Goal: Task Accomplishment & Management: Manage account settings

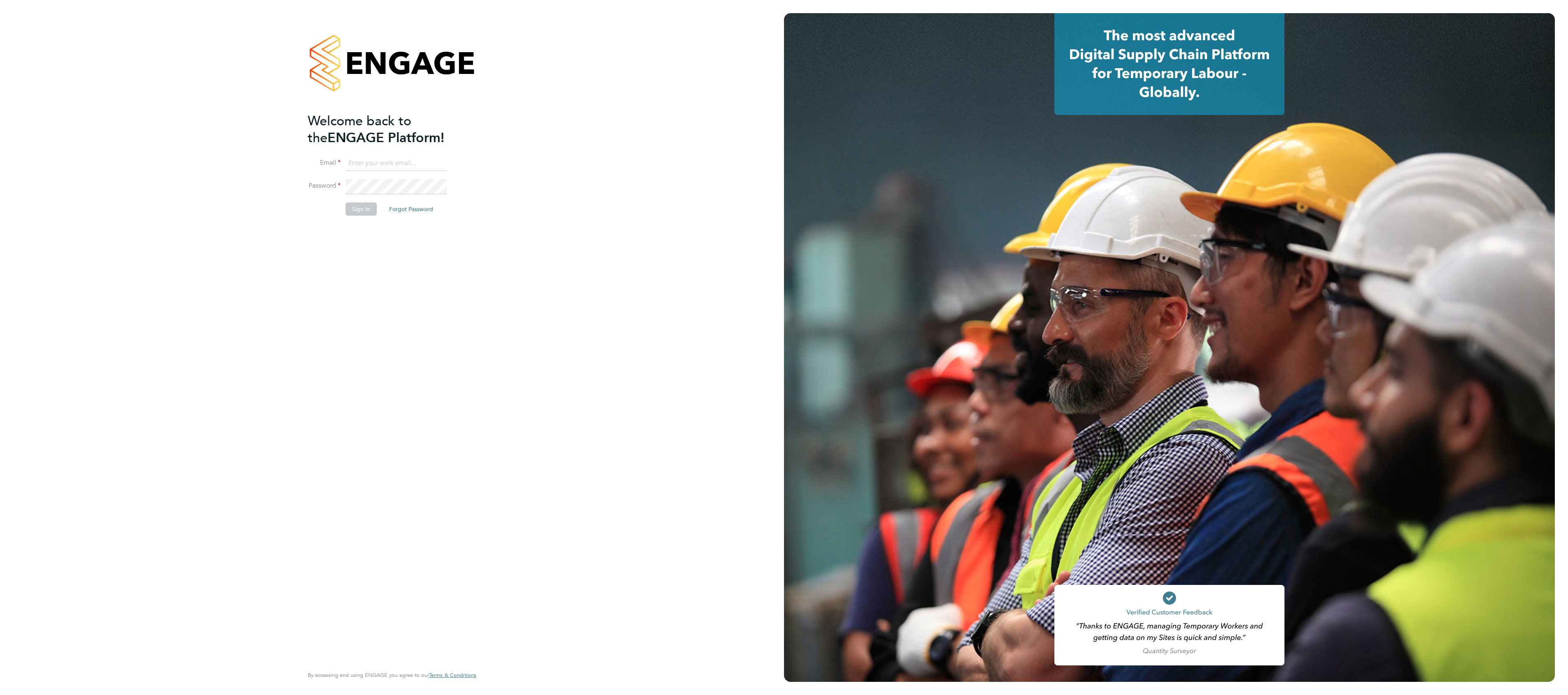
type input "scott.lawson@vistry.co.uk"
click at [357, 209] on button "Sign In" at bounding box center [360, 209] width 31 height 13
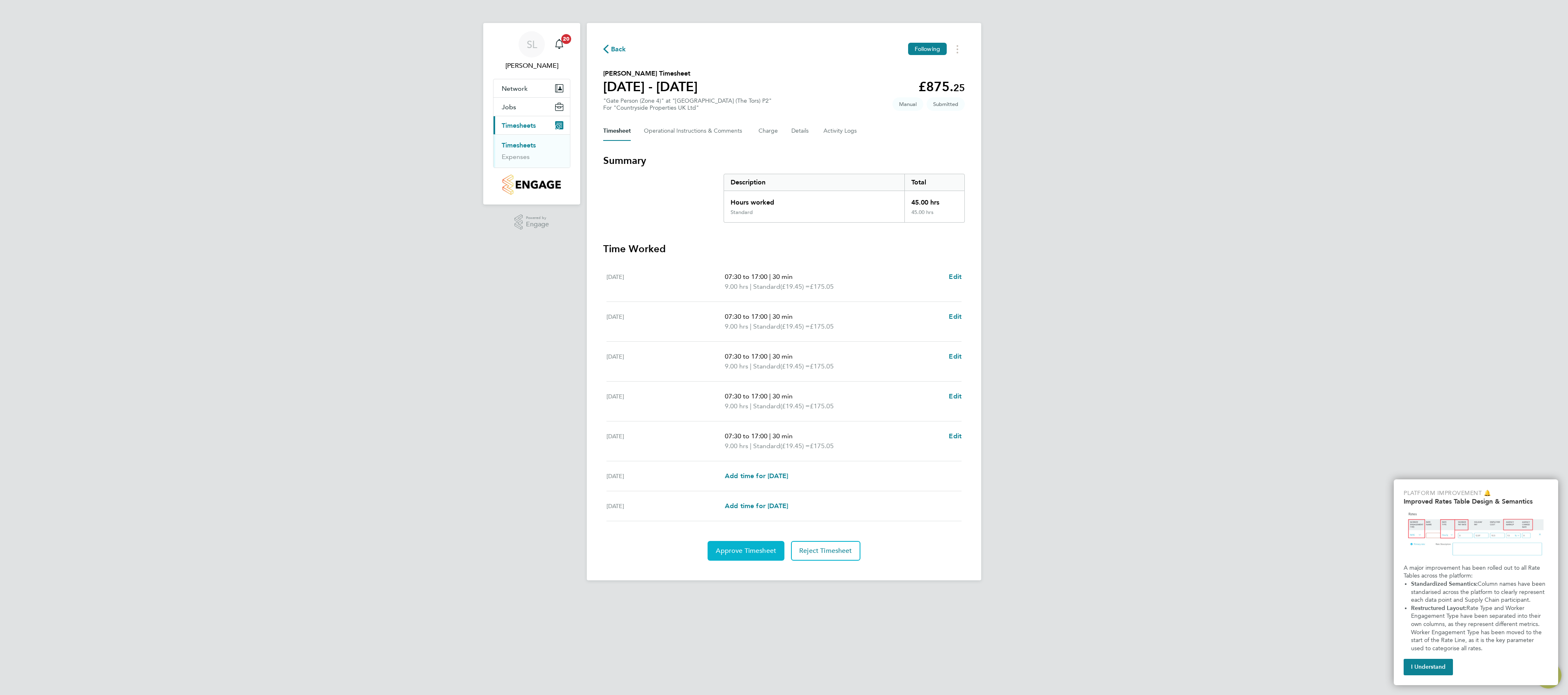
click at [738, 554] on span "Approve Timesheet" at bounding box center [745, 550] width 60 height 8
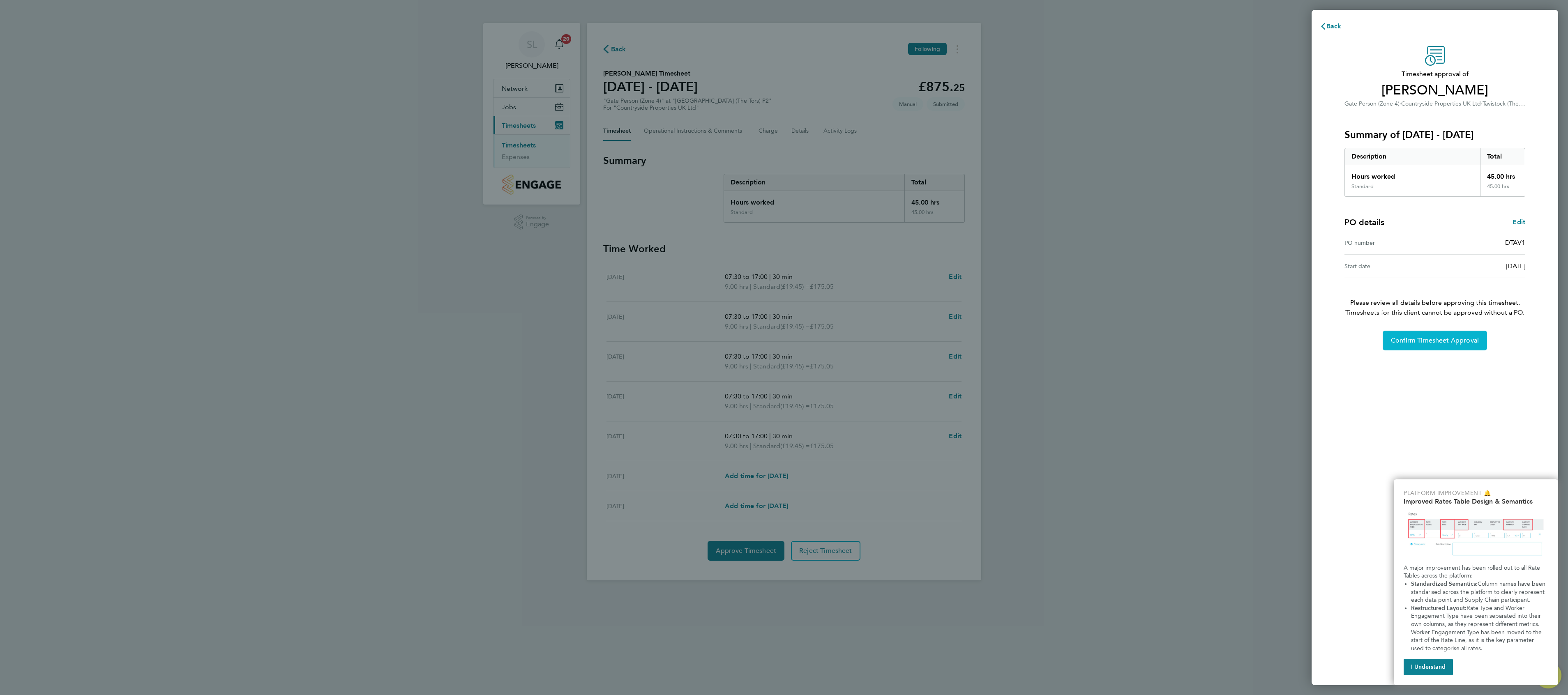
click at [1432, 338] on button "Confirm Timesheet Approval" at bounding box center [1435, 341] width 104 height 20
